Goal: Find contact information: Find contact information

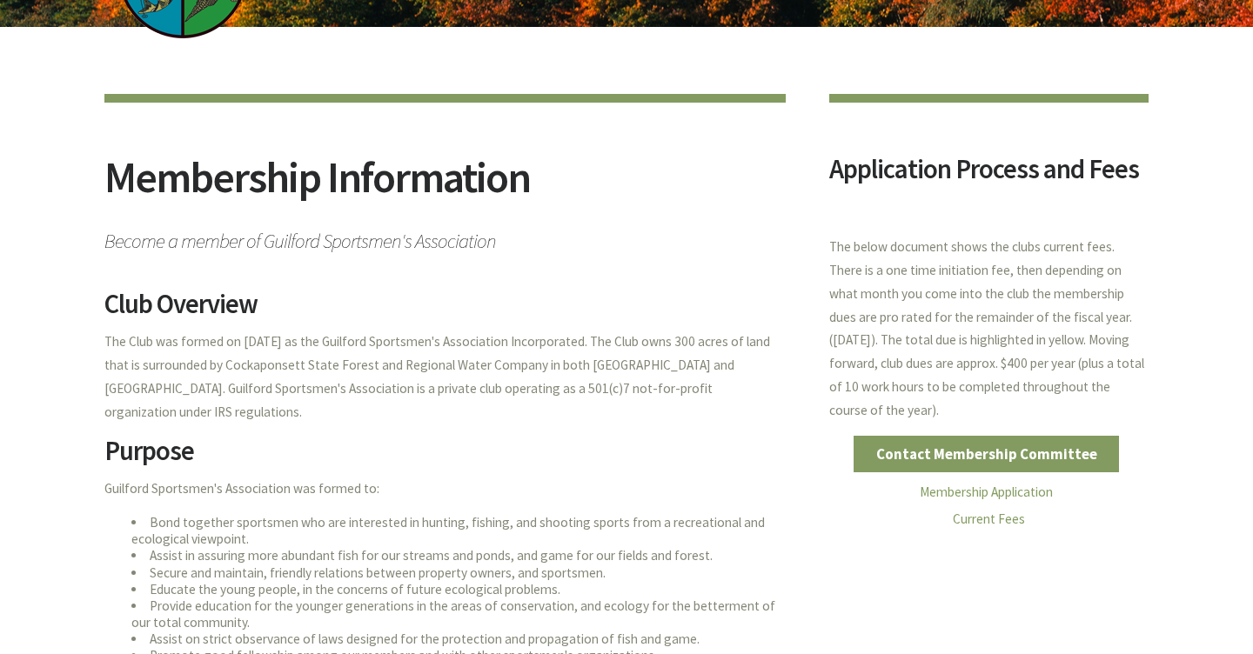
scroll to position [103, 0]
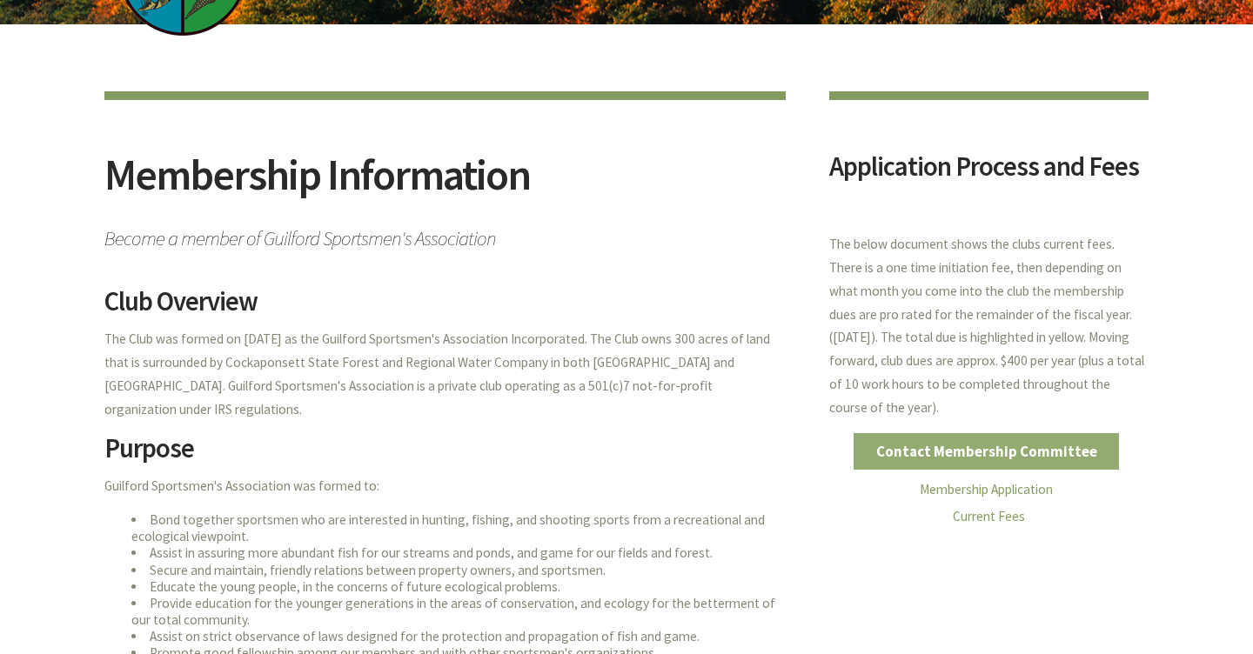
click at [930, 462] on link "Contact Membership Committee" at bounding box center [986, 451] width 265 height 37
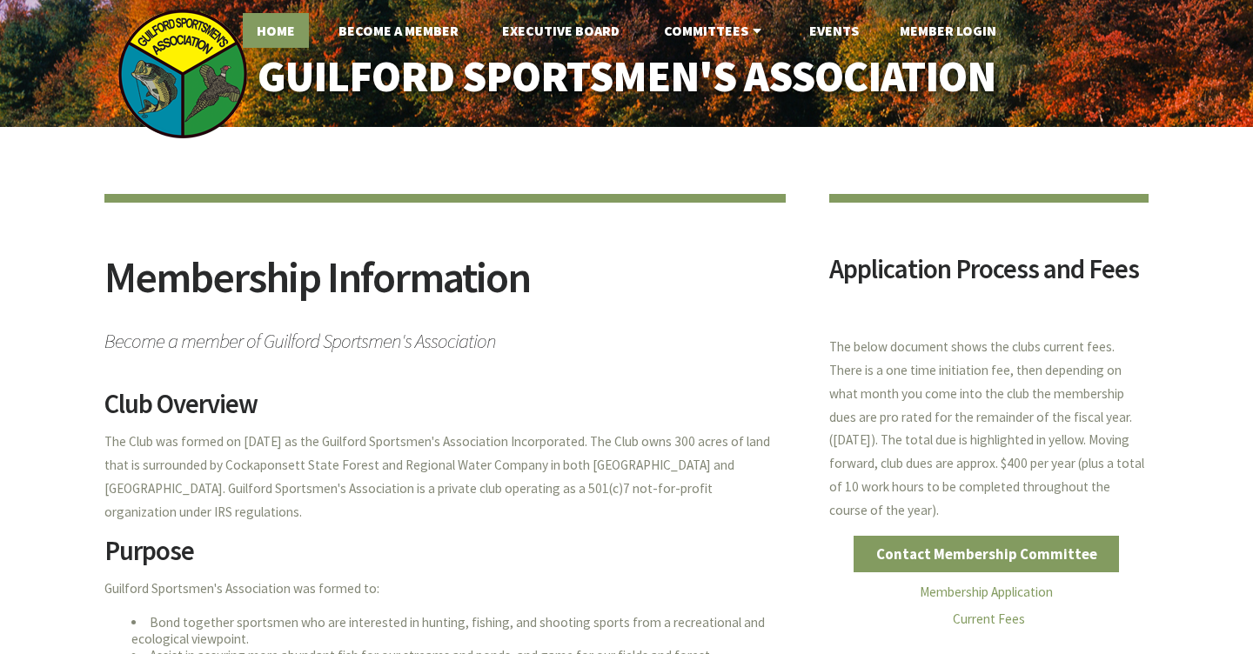
click at [281, 24] on link "Home" at bounding box center [276, 30] width 66 height 35
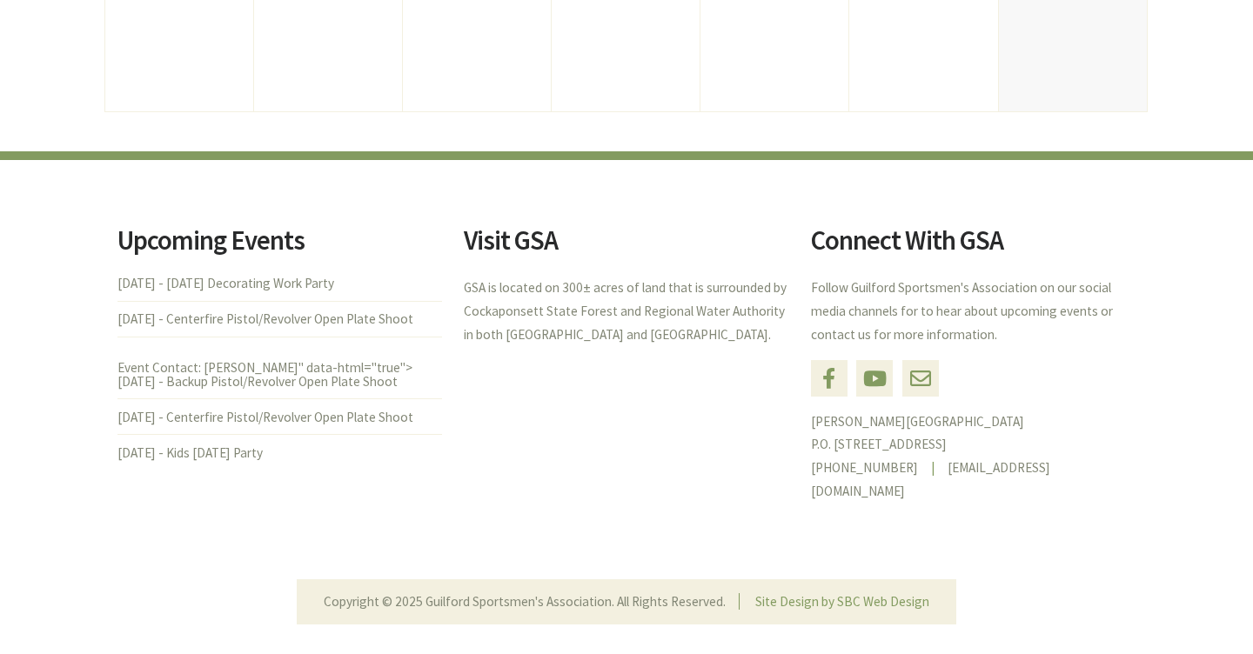
scroll to position [1130, 0]
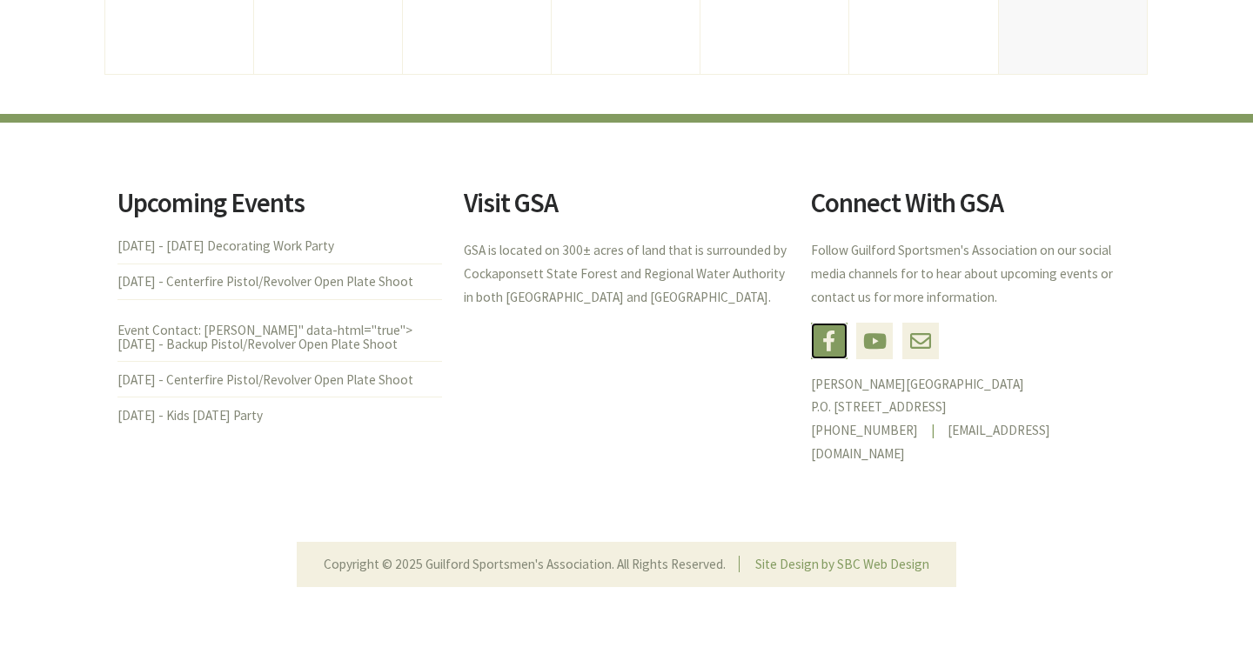
click at [831, 339] on link "Facebook" at bounding box center [829, 341] width 37 height 37
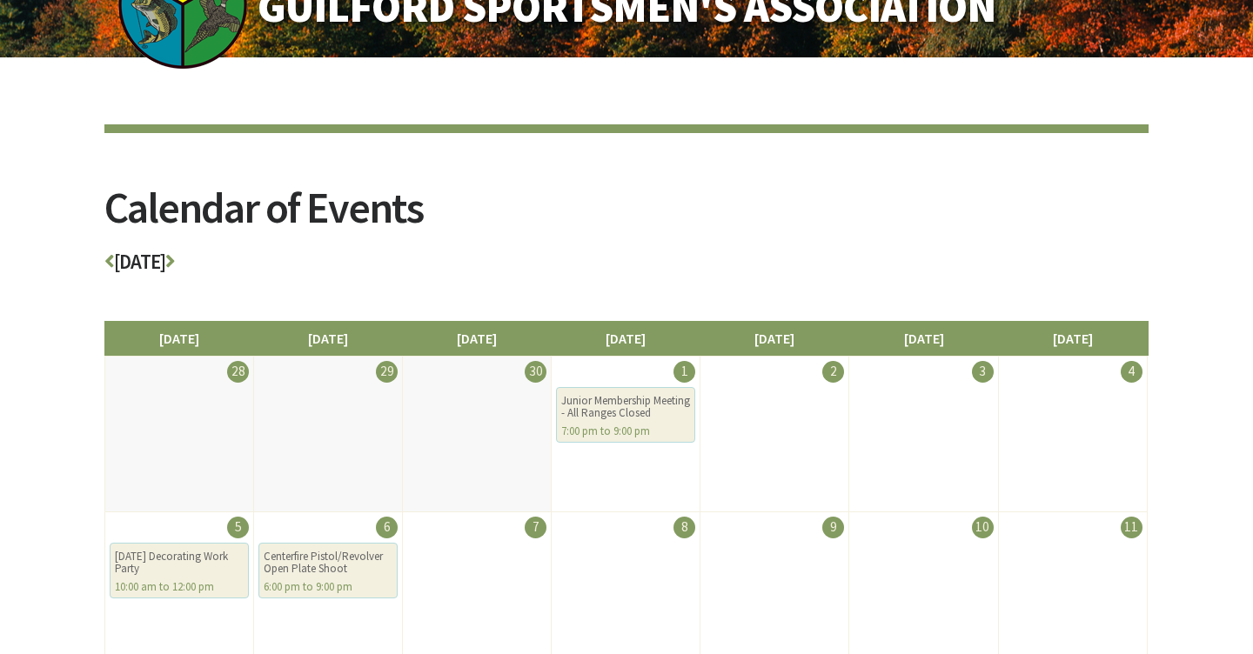
scroll to position [0, 0]
